Goal: Browse casually: Explore the website without a specific task or goal

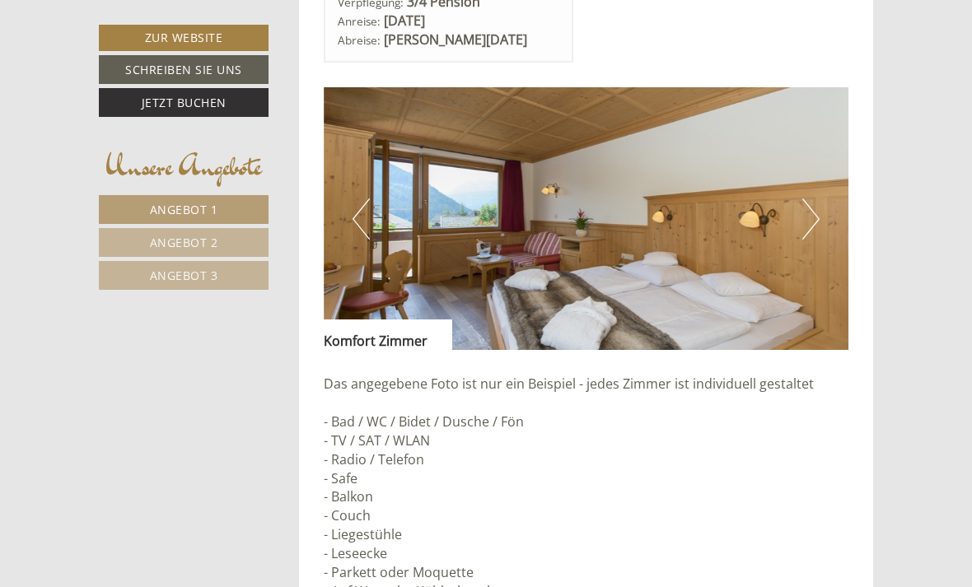
scroll to position [1226, 0]
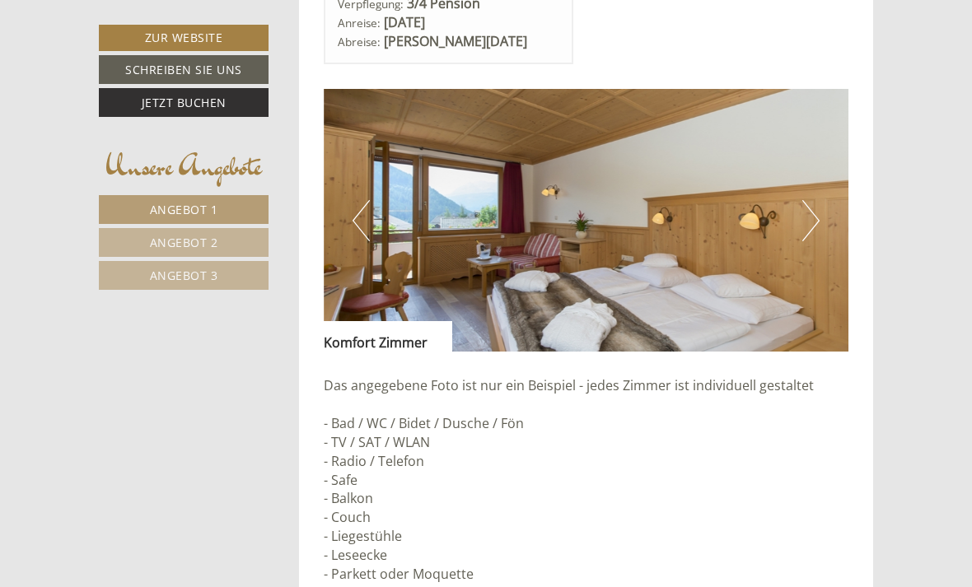
click at [821, 213] on img at bounding box center [587, 220] width 526 height 263
click at [814, 208] on button "Next" at bounding box center [810, 220] width 17 height 41
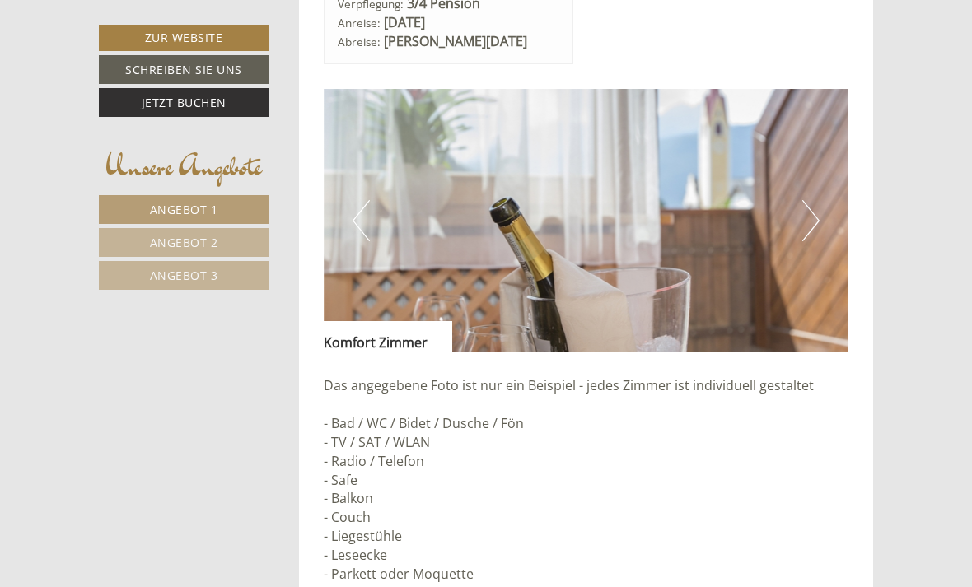
click at [823, 207] on img at bounding box center [587, 220] width 526 height 263
click at [816, 215] on button "Next" at bounding box center [810, 220] width 17 height 41
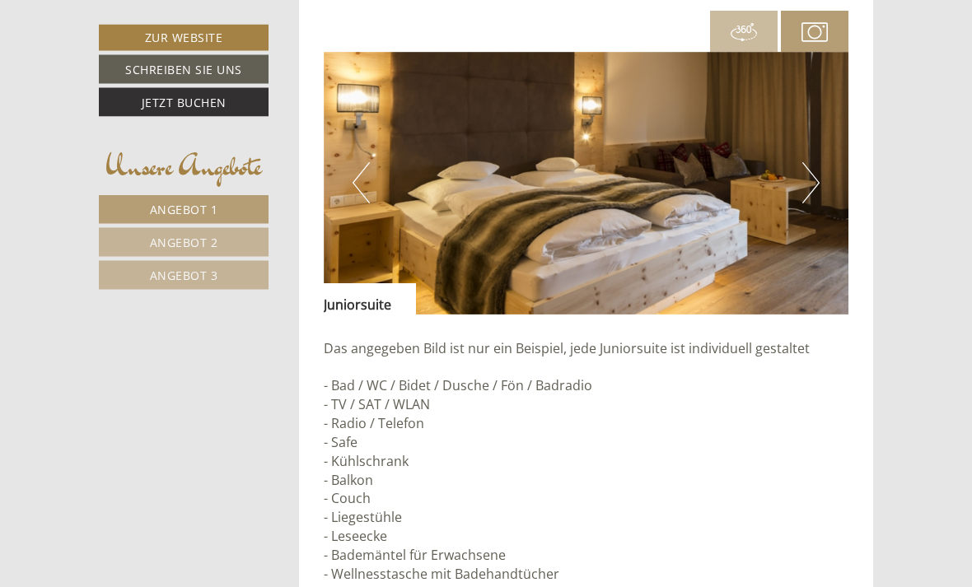
scroll to position [3605, 0]
click at [818, 162] on button "Next" at bounding box center [810, 182] width 17 height 41
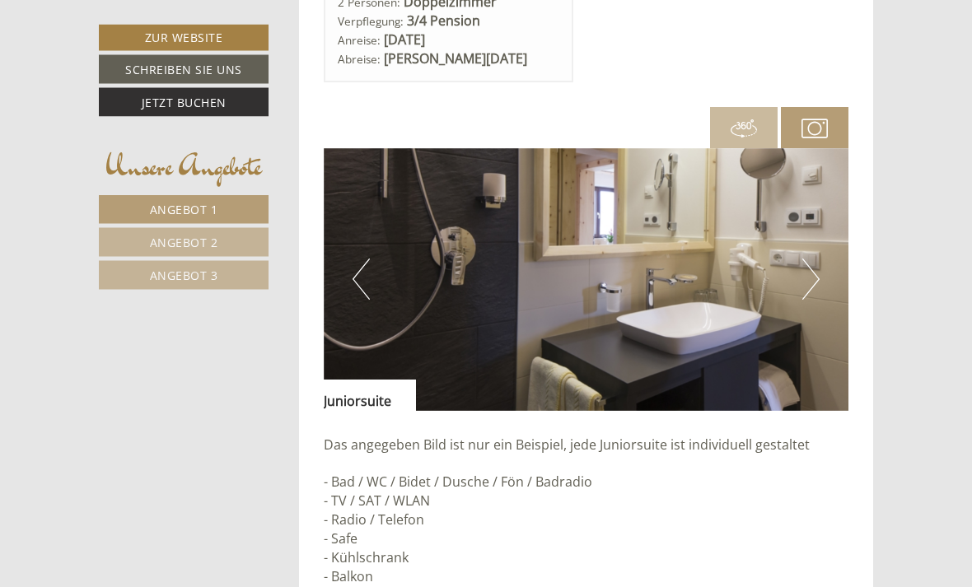
scroll to position [3508, 0]
click at [815, 259] on button "Next" at bounding box center [810, 279] width 17 height 41
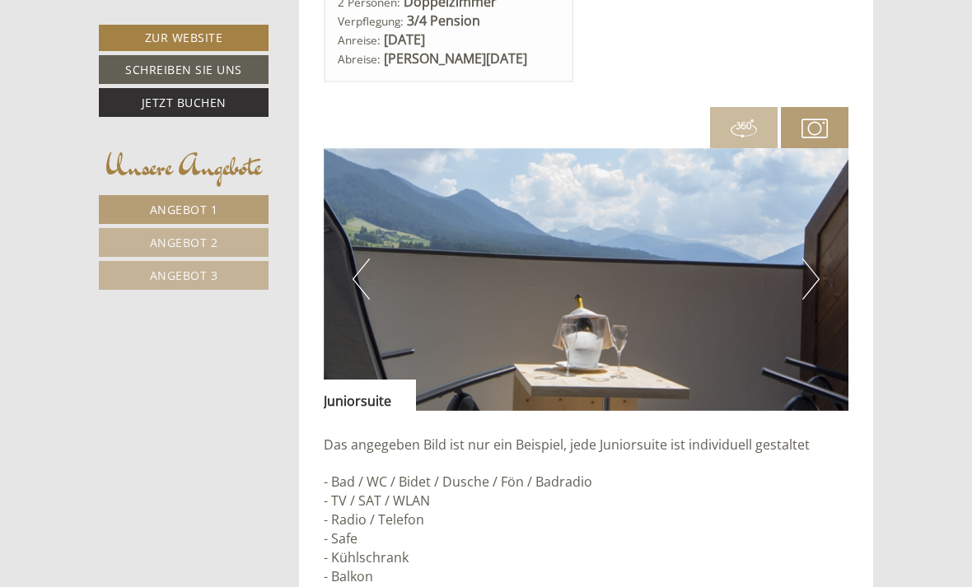
click at [745, 115] on img at bounding box center [744, 128] width 26 height 26
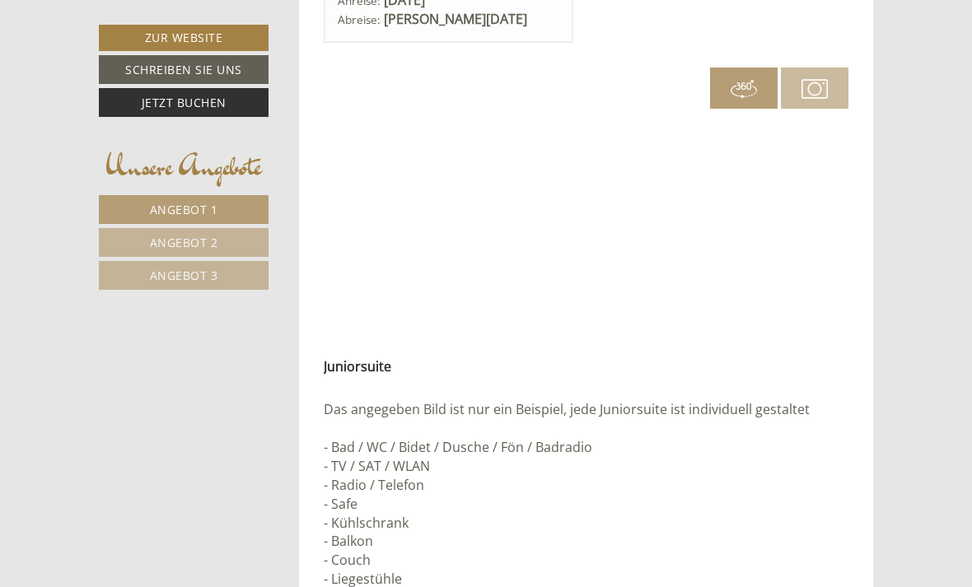
scroll to position [3549, 0]
click at [820, 74] on img at bounding box center [814, 87] width 26 height 26
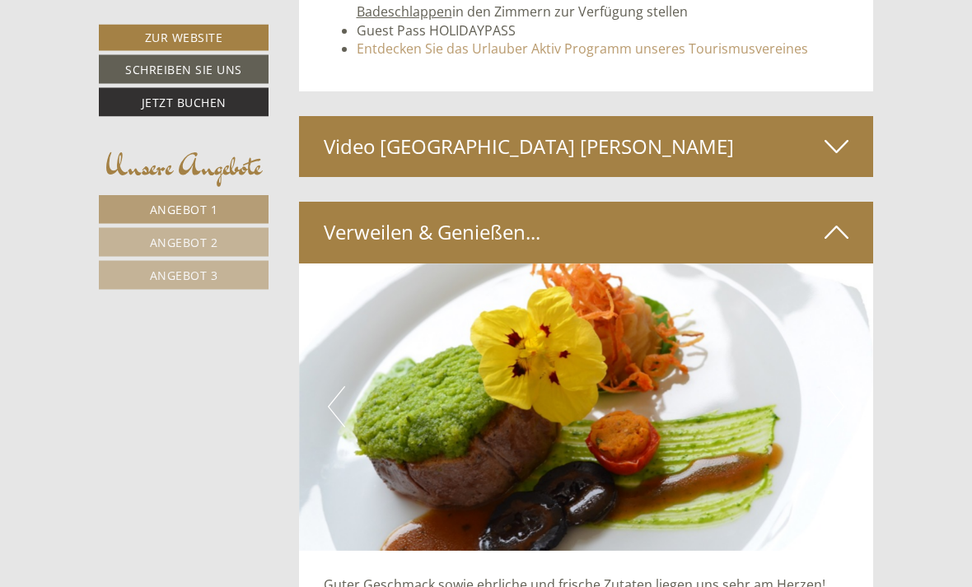
scroll to position [4952, 0]
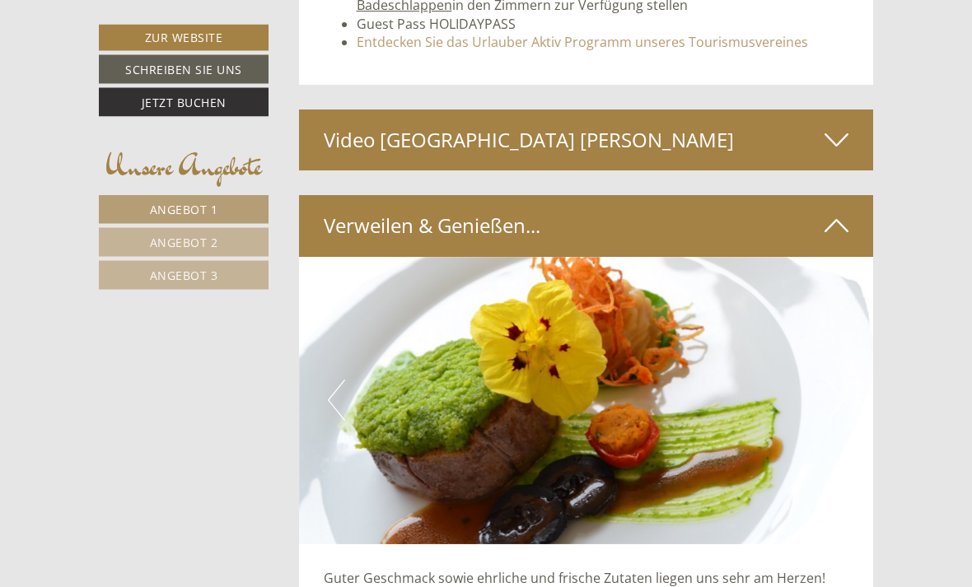
click at [834, 127] on icon at bounding box center [837, 141] width 24 height 28
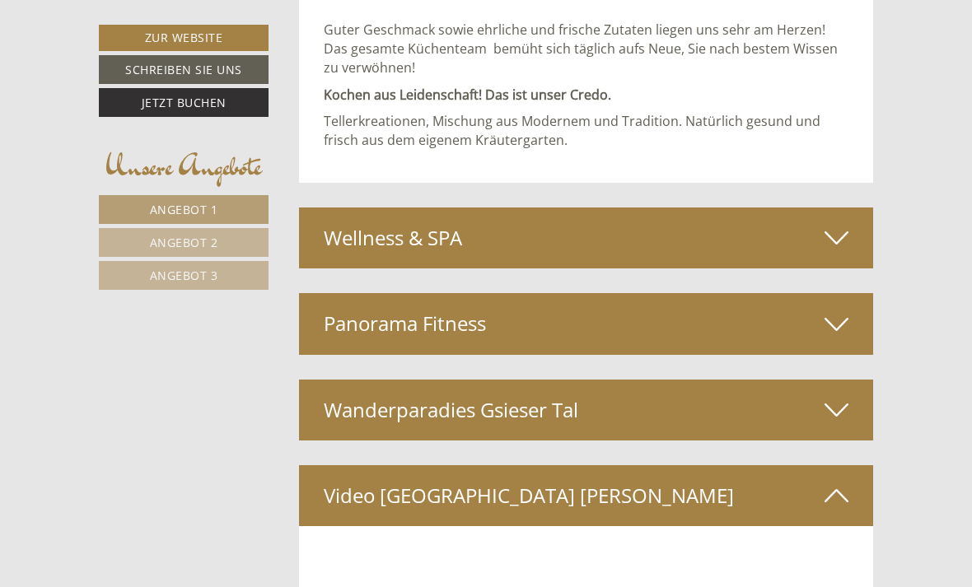
scroll to position [5830, 0]
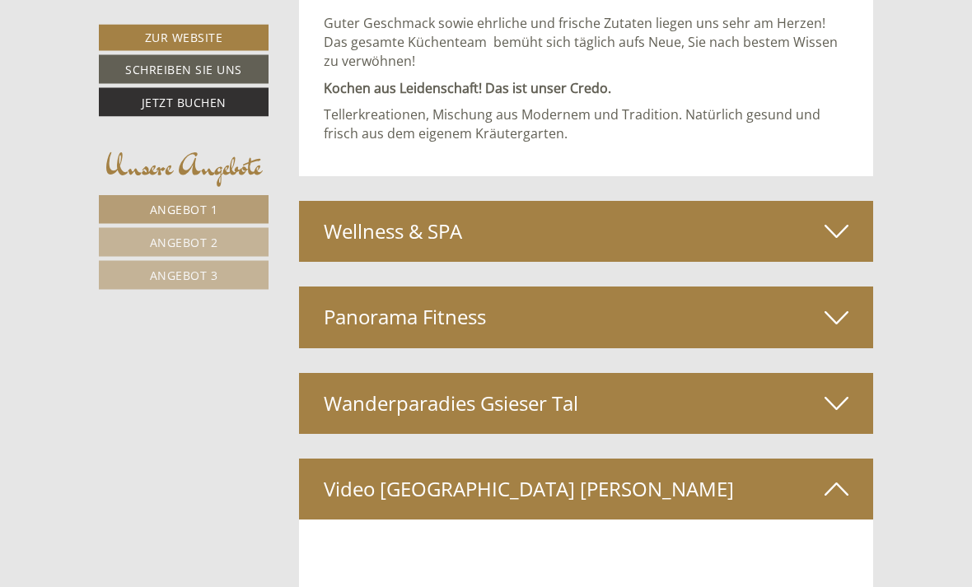
click at [837, 218] on icon at bounding box center [837, 232] width 24 height 28
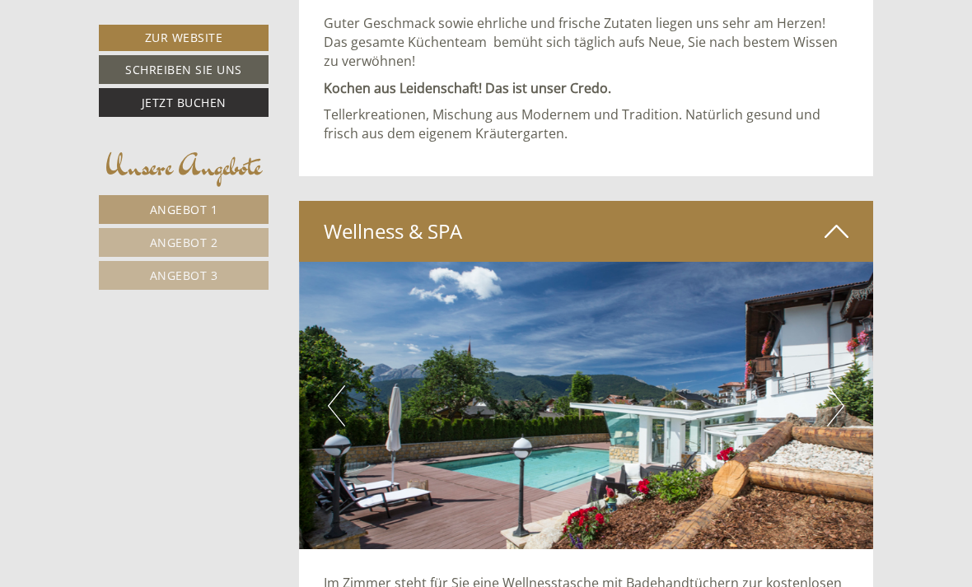
click at [841, 386] on button "Next" at bounding box center [835, 406] width 17 height 41
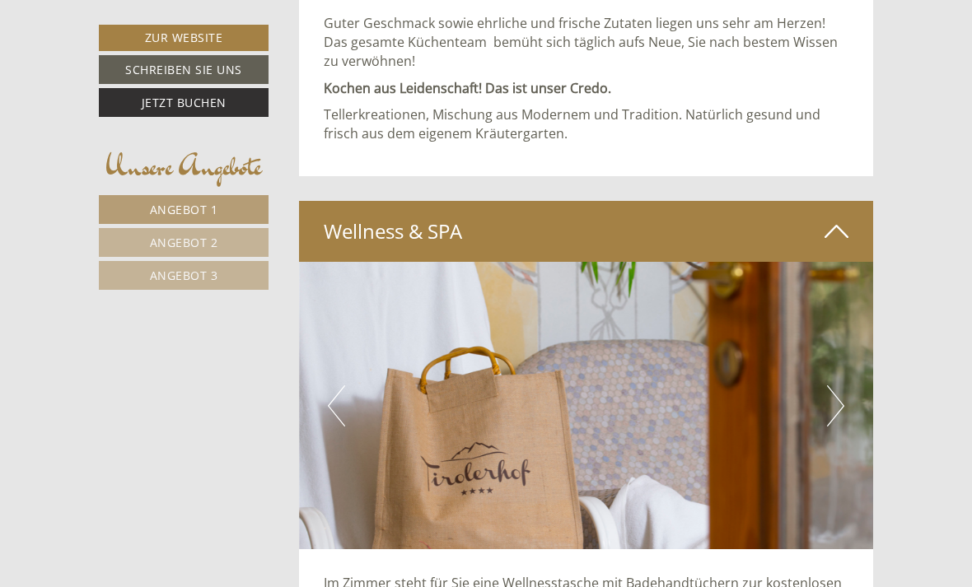
click at [847, 352] on img at bounding box center [586, 405] width 575 height 287
click at [843, 386] on button "Next" at bounding box center [835, 406] width 17 height 41
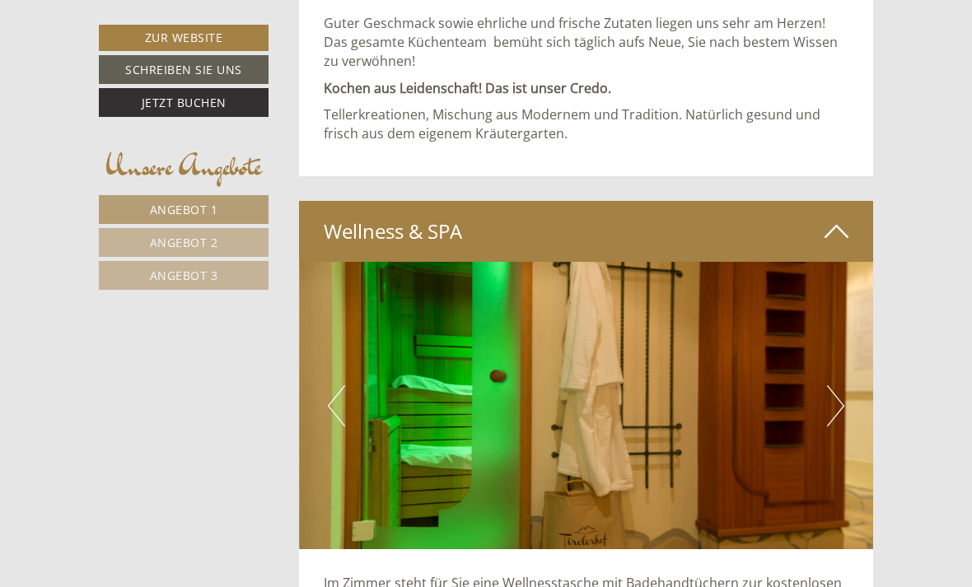
click at [842, 386] on button "Next" at bounding box center [835, 406] width 17 height 41
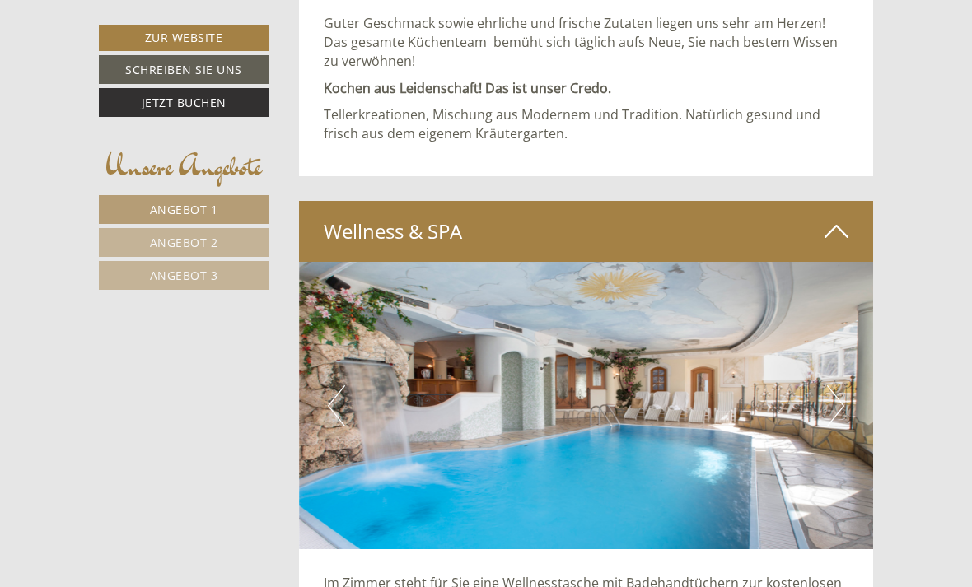
click at [839, 386] on button "Next" at bounding box center [835, 406] width 17 height 41
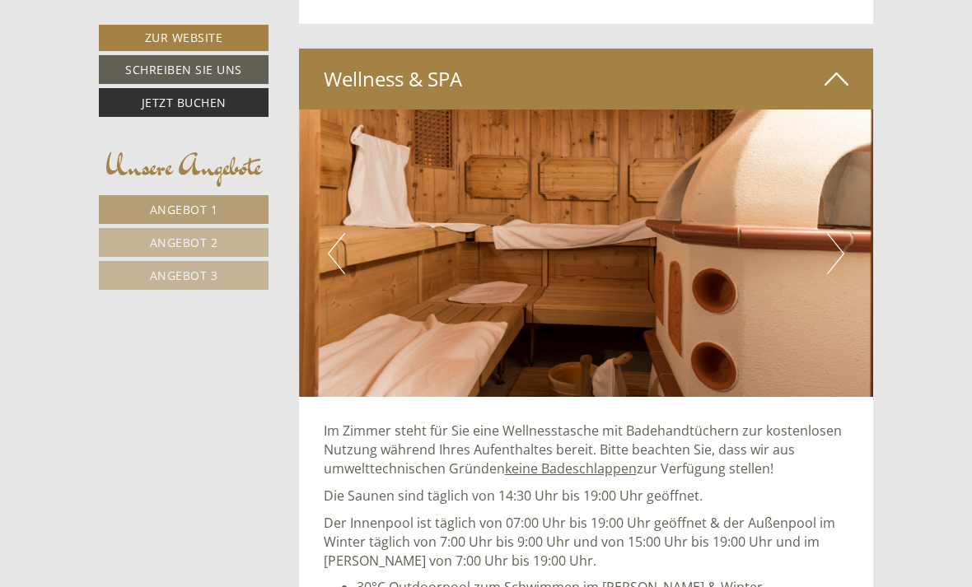
scroll to position [5984, 0]
click at [840, 233] on button "Next" at bounding box center [835, 253] width 17 height 41
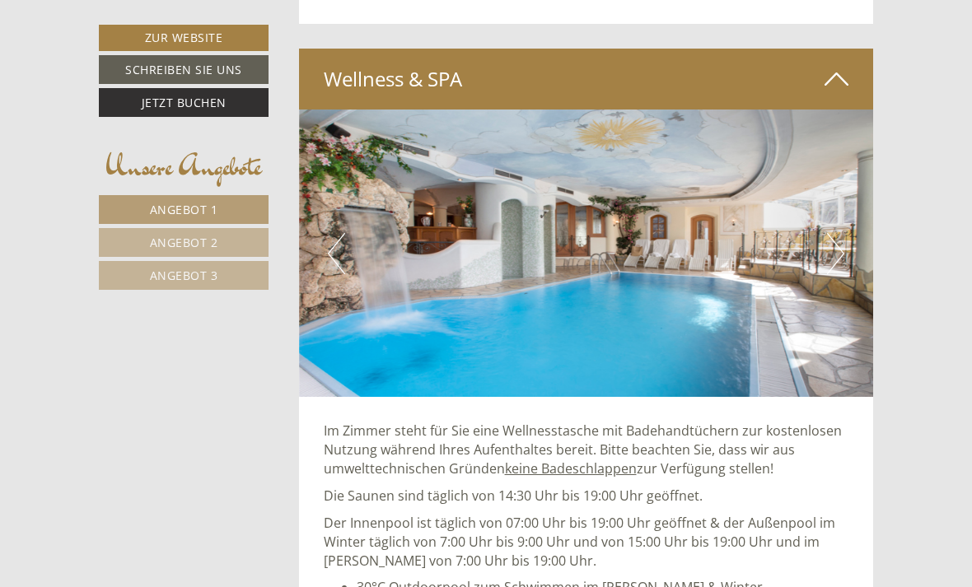
click at [841, 233] on button "Next" at bounding box center [835, 253] width 17 height 41
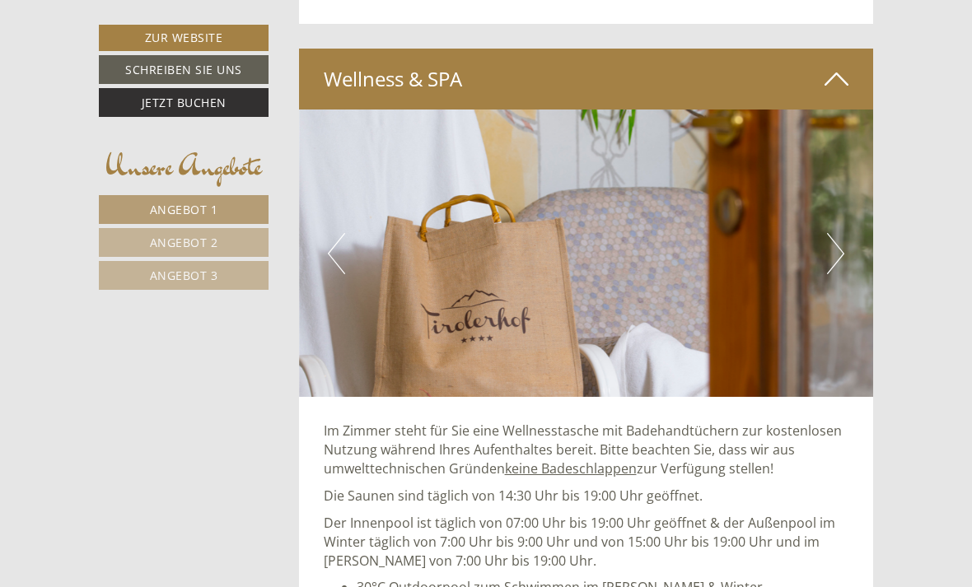
click at [844, 233] on button "Next" at bounding box center [835, 253] width 17 height 41
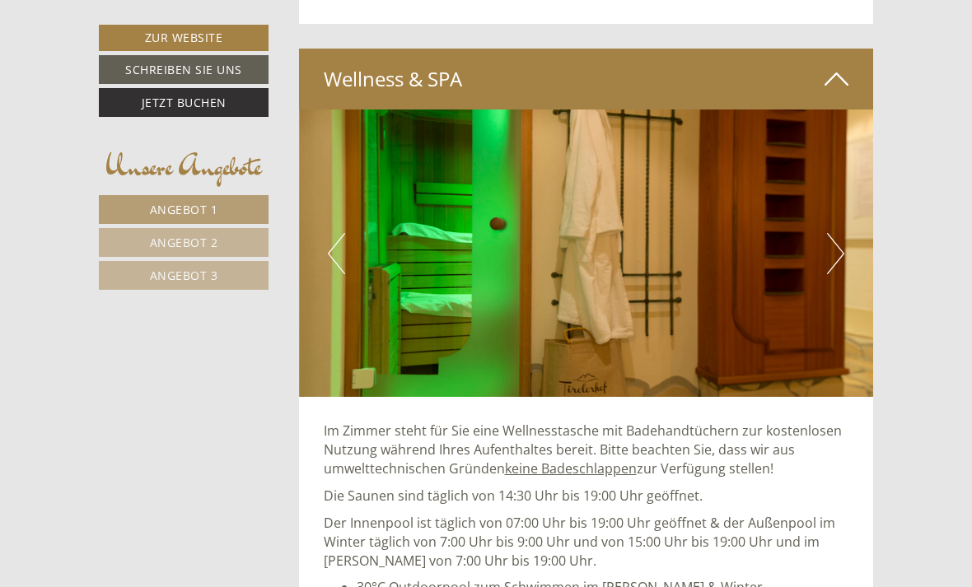
click at [839, 233] on button "Next" at bounding box center [835, 253] width 17 height 41
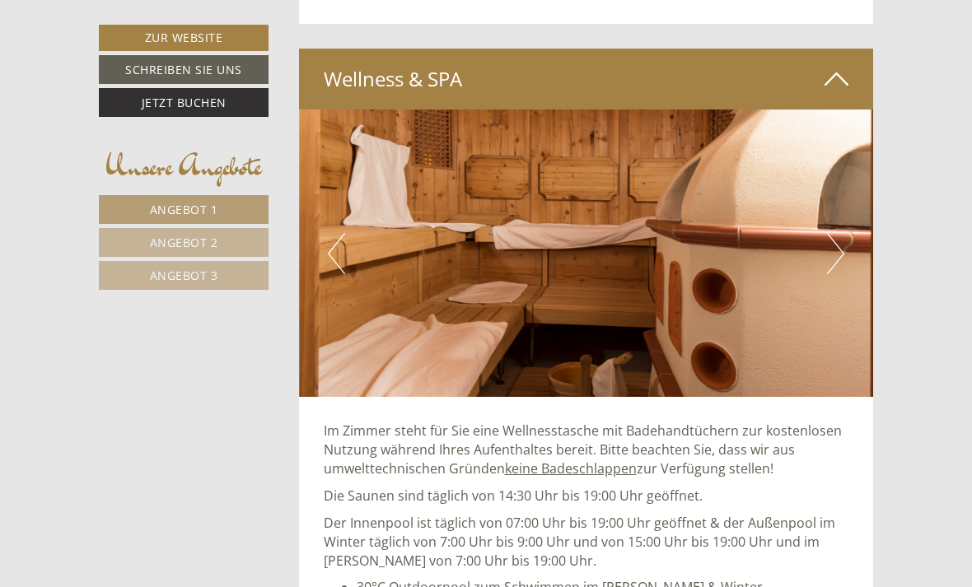
click at [843, 233] on button "Next" at bounding box center [835, 253] width 17 height 41
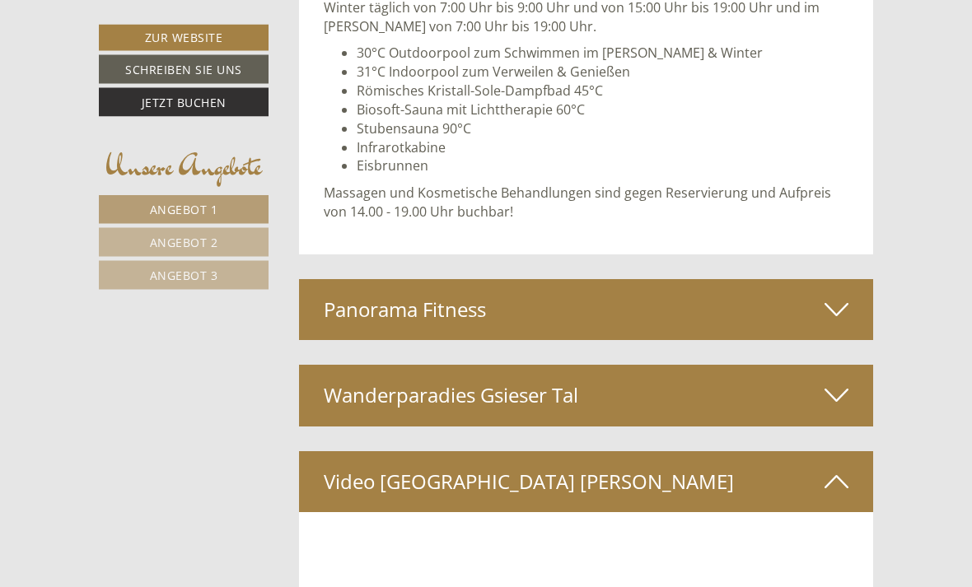
scroll to position [6521, 0]
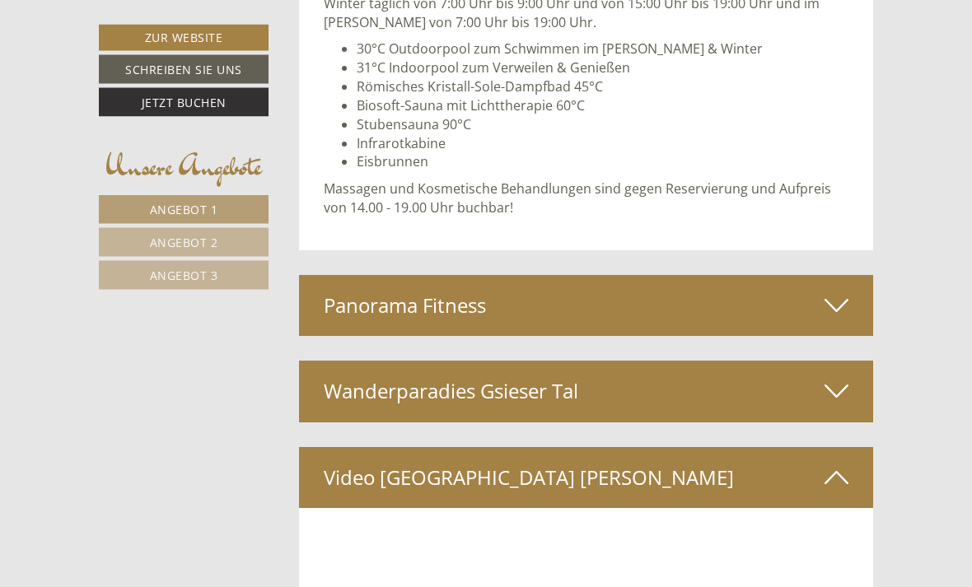
click at [841, 292] on icon at bounding box center [837, 306] width 24 height 28
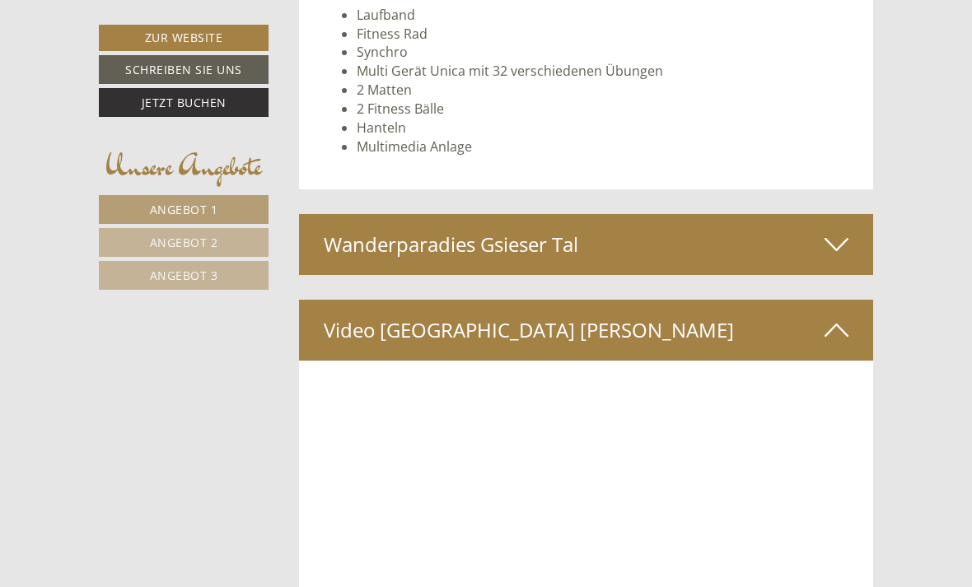
scroll to position [7239, 0]
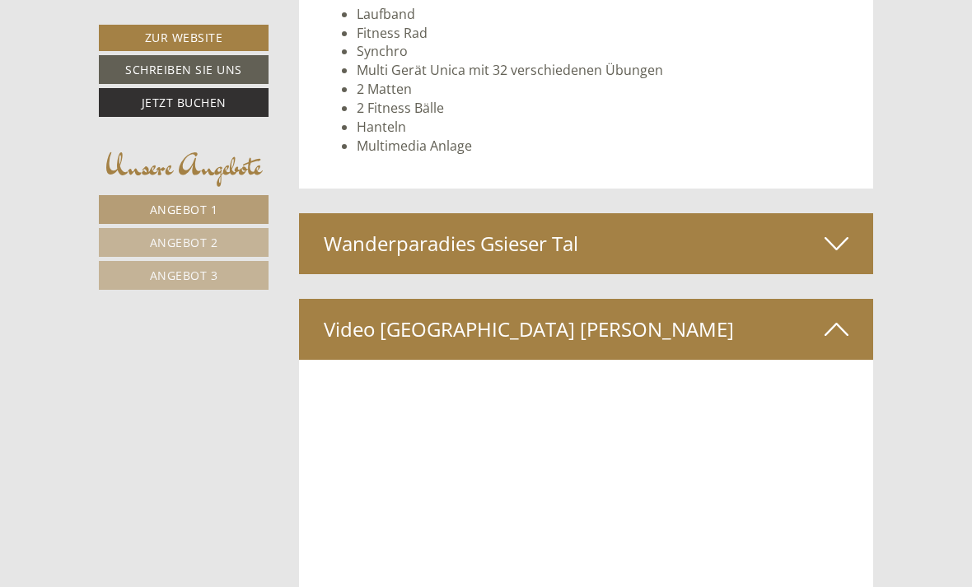
click at [843, 230] on icon at bounding box center [837, 244] width 24 height 28
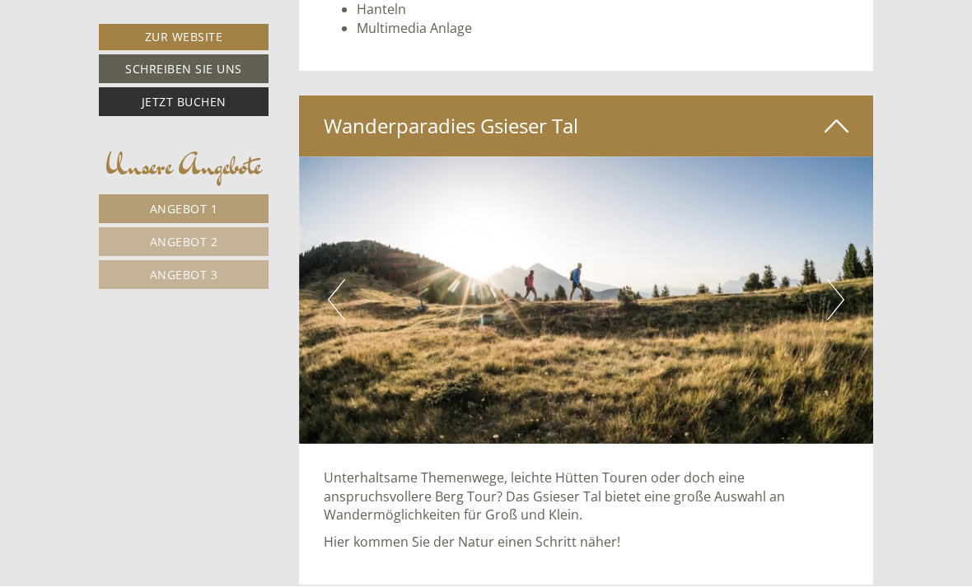
click at [838, 280] on button "Next" at bounding box center [835, 300] width 17 height 41
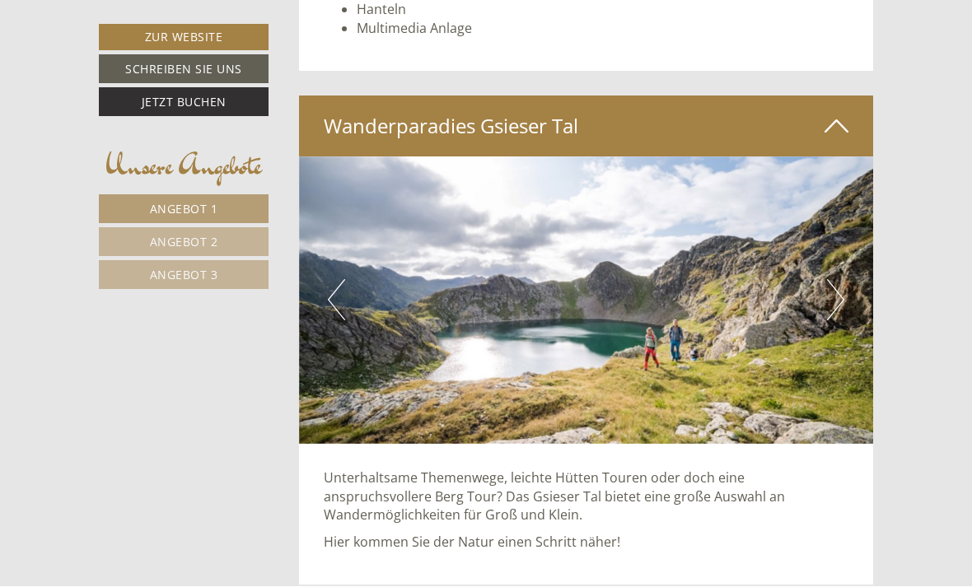
scroll to position [7357, 0]
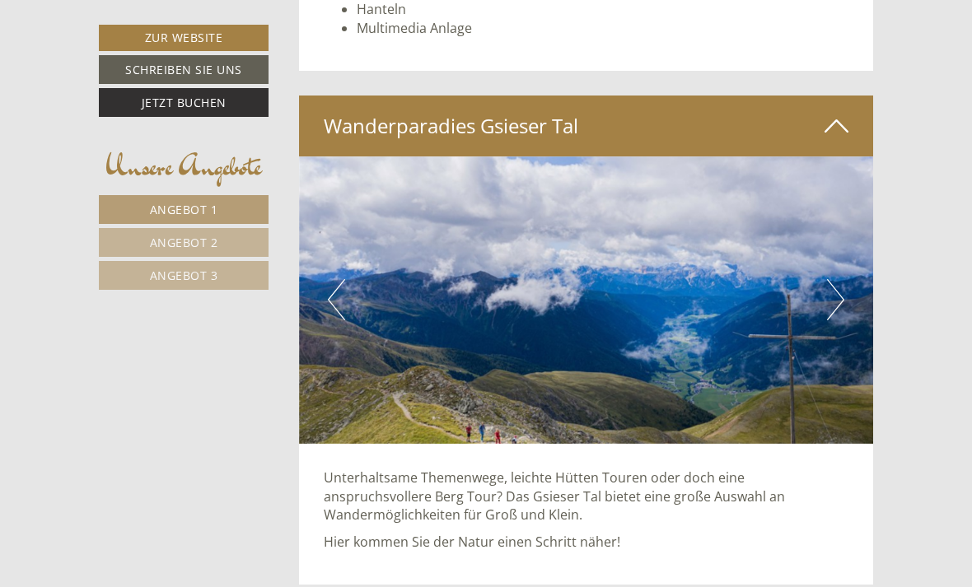
click at [837, 279] on button "Next" at bounding box center [835, 299] width 17 height 41
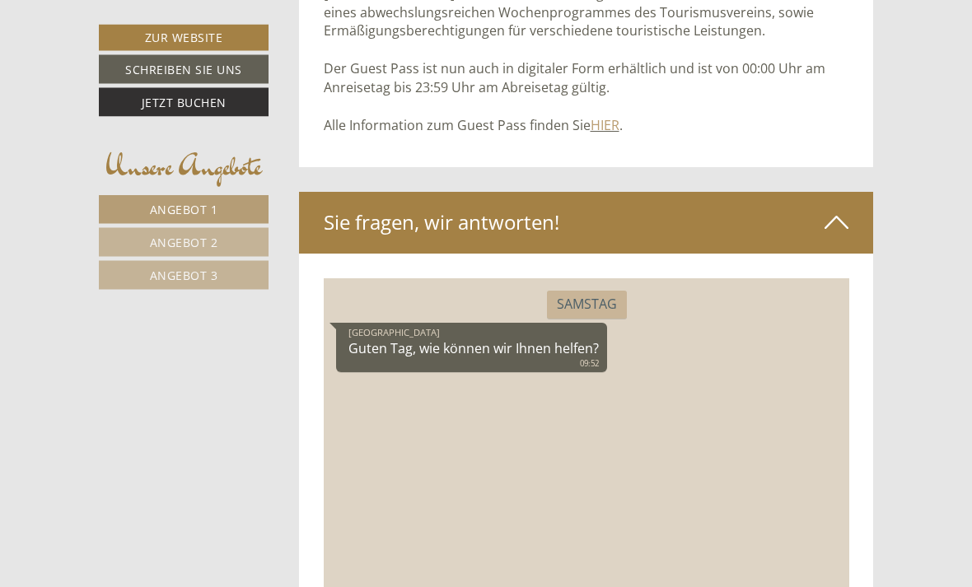
scroll to position [9057, 0]
